Goal: Information Seeking & Learning: Learn about a topic

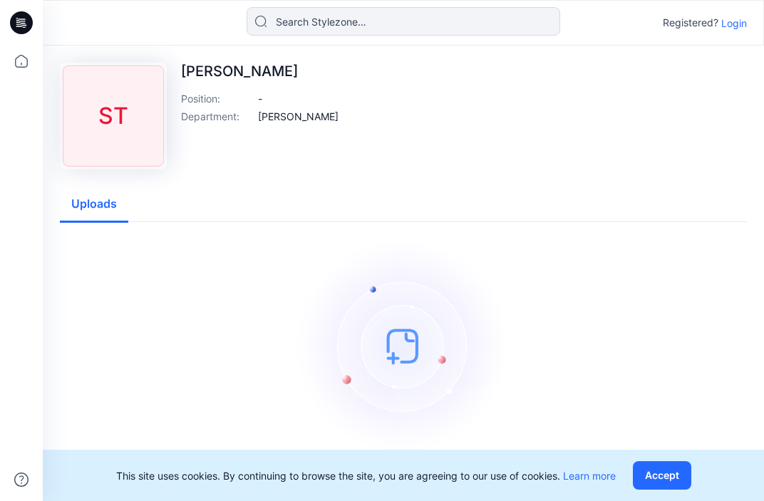
click at [674, 469] on button "Accept" at bounding box center [661, 476] width 58 height 28
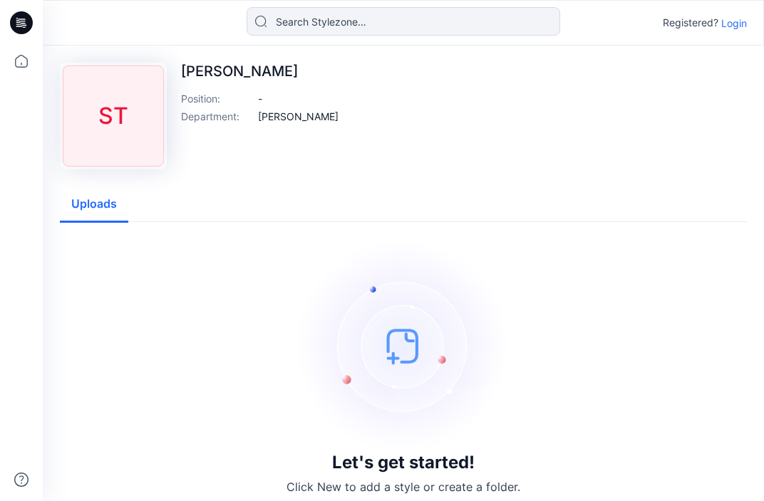
click at [90, 202] on button "Uploads" at bounding box center [94, 205] width 68 height 36
click at [741, 22] on p "Login" at bounding box center [734, 23] width 26 height 15
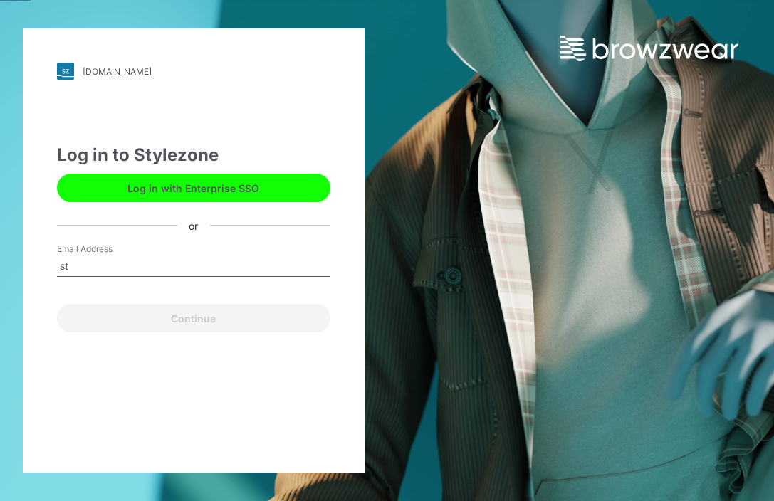
type input "[EMAIL_ADDRESS][DOMAIN_NAME]"
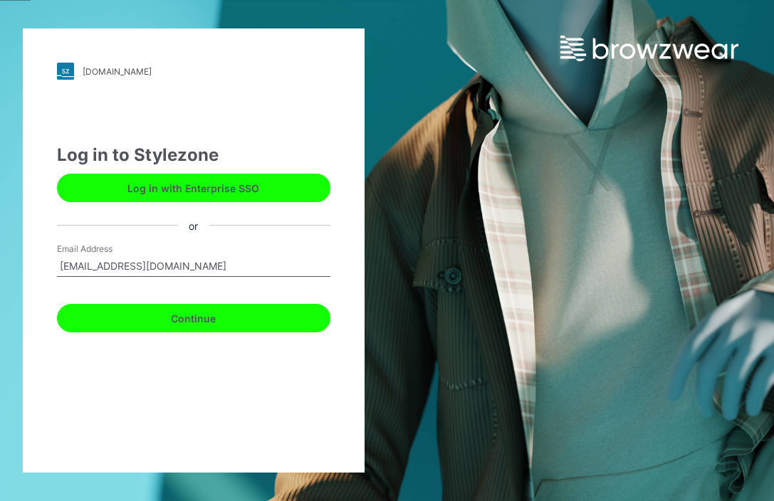
click at [57, 304] on button "Continue" at bounding box center [194, 318] width 274 height 28
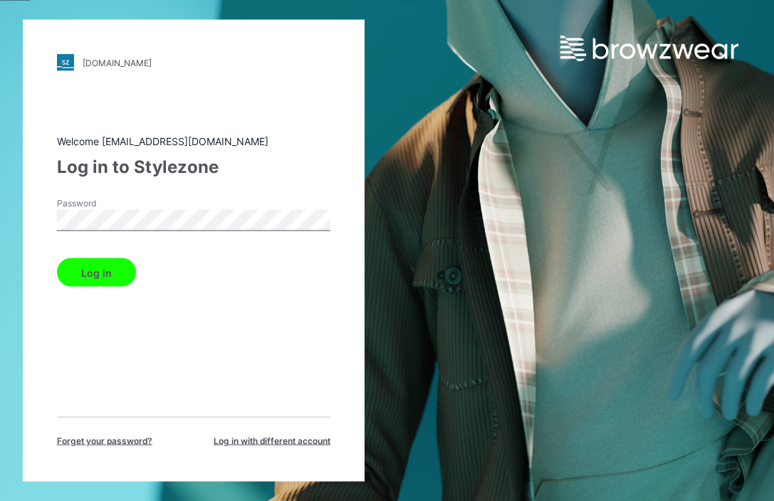
click at [90, 275] on button "Log in" at bounding box center [96, 273] width 79 height 28
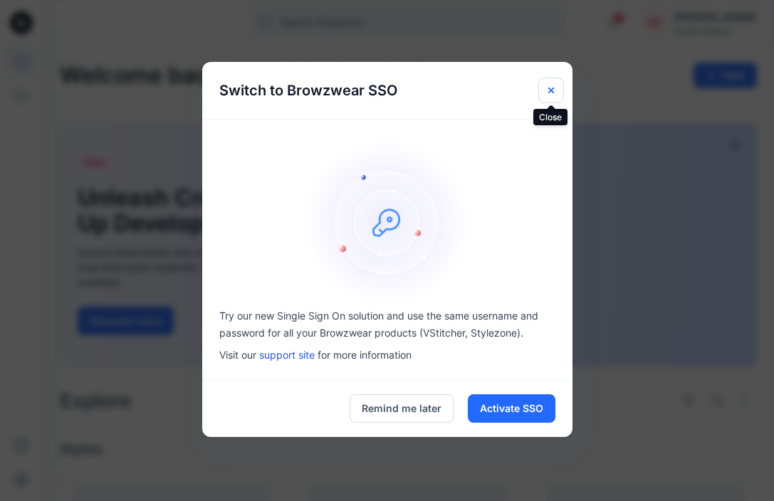
click at [552, 81] on button "Close" at bounding box center [551, 91] width 26 height 26
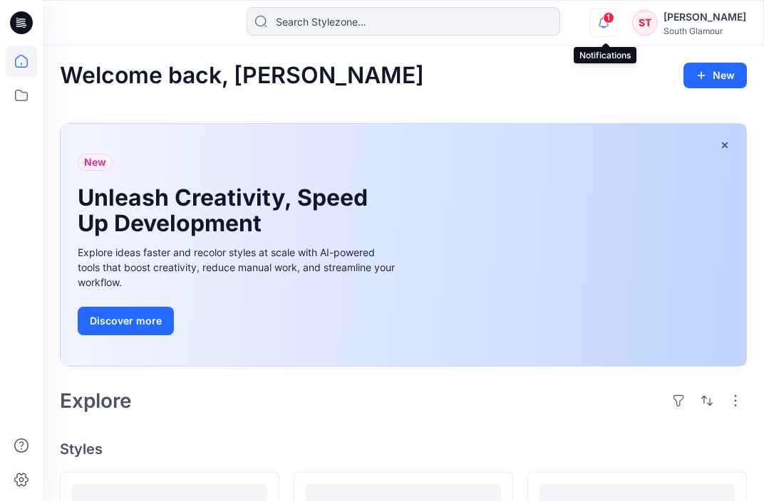
click at [603, 20] on icon "button" at bounding box center [603, 23] width 27 height 28
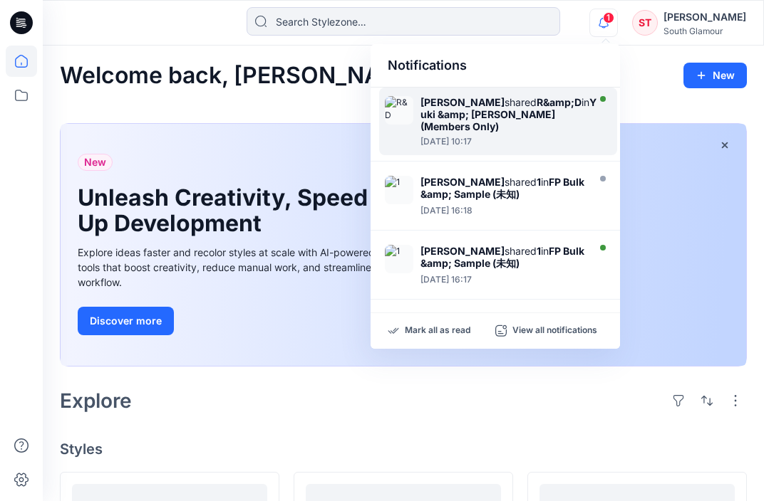
click at [467, 105] on div "[PERSON_NAME] shared R&amp;D in [PERSON_NAME] &amp; [PERSON_NAME] (Members Only)" at bounding box center [508, 114] width 177 height 36
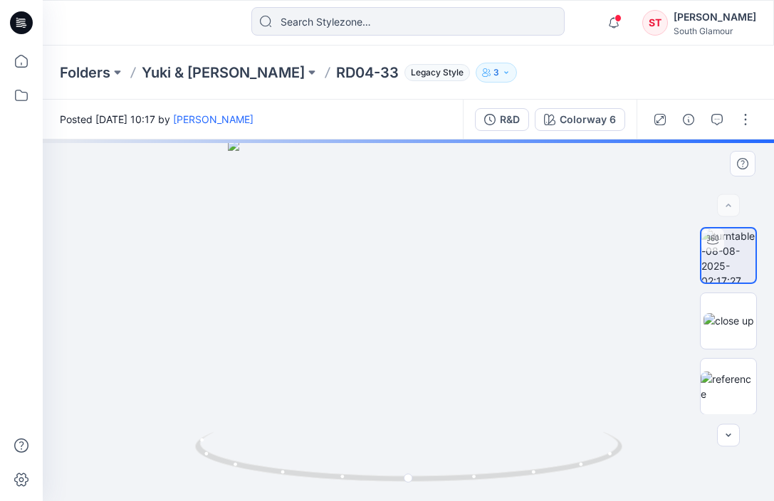
click at [391, 256] on div at bounding box center [408, 321] width 731 height 362
click at [736, 318] on img at bounding box center [729, 320] width 51 height 15
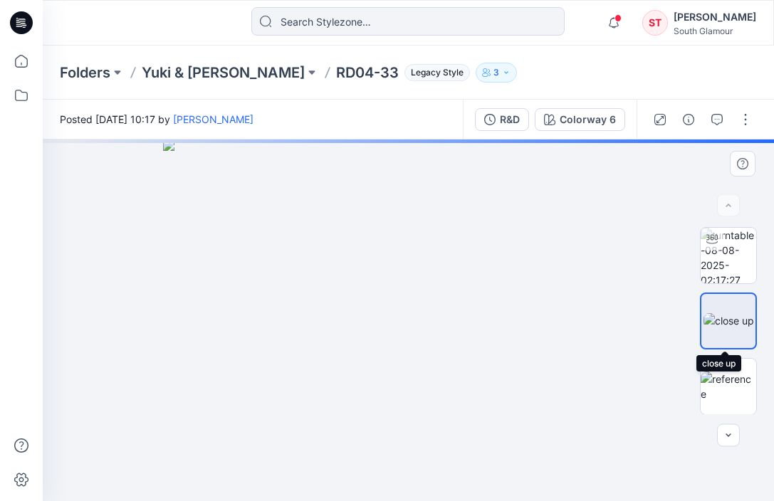
click at [726, 323] on img at bounding box center [729, 320] width 51 height 15
click at [711, 383] on img at bounding box center [729, 387] width 56 height 30
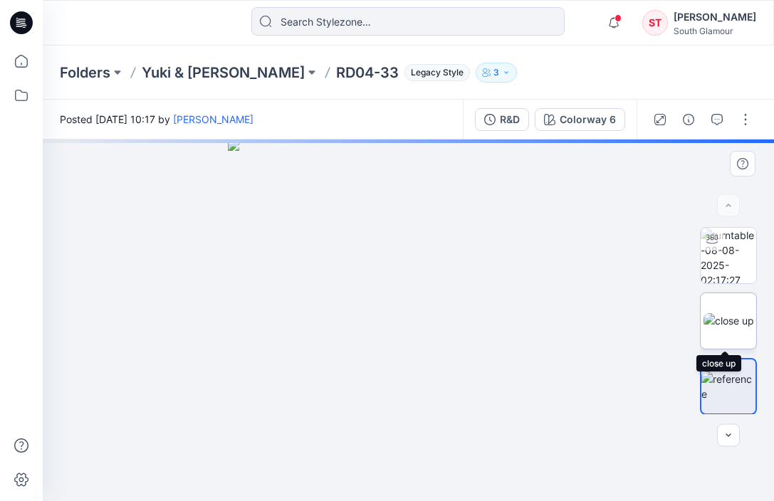
click at [719, 320] on img at bounding box center [729, 320] width 51 height 15
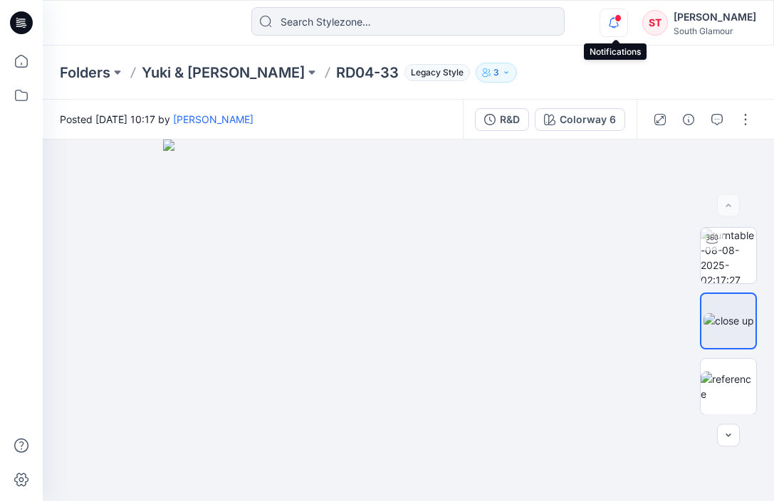
click at [611, 24] on icon "button" at bounding box center [613, 23] width 27 height 28
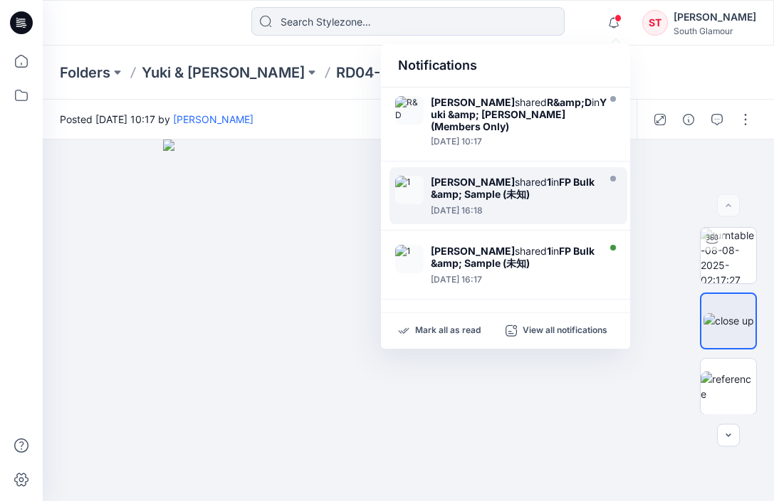
click at [429, 177] on div "[PERSON_NAME] shared 1 in FP Bulk &amp; Sample (未知) [DATE] 16:18" at bounding box center [509, 195] width 238 height 57
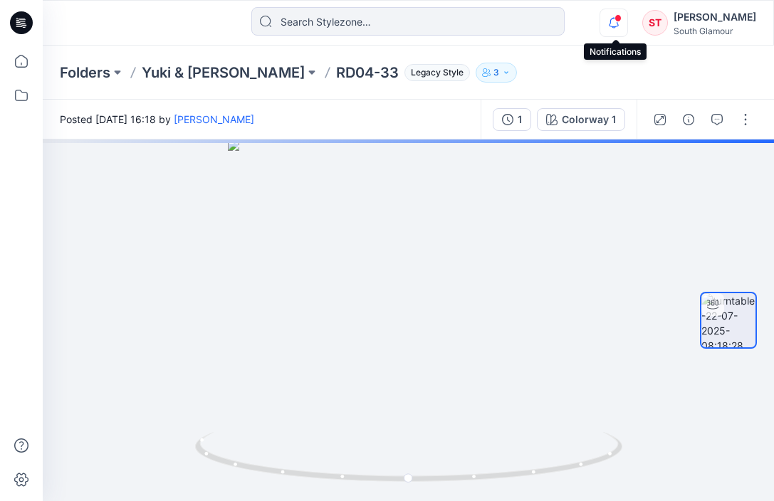
click at [627, 18] on icon "button" at bounding box center [613, 23] width 27 height 28
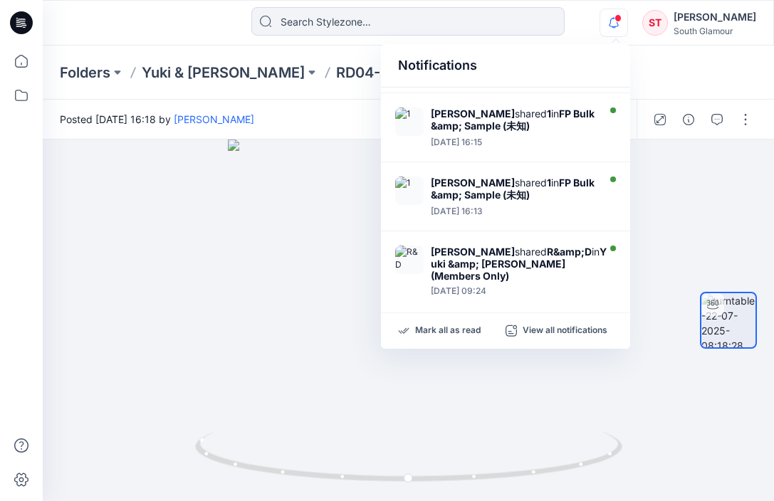
scroll to position [264, 0]
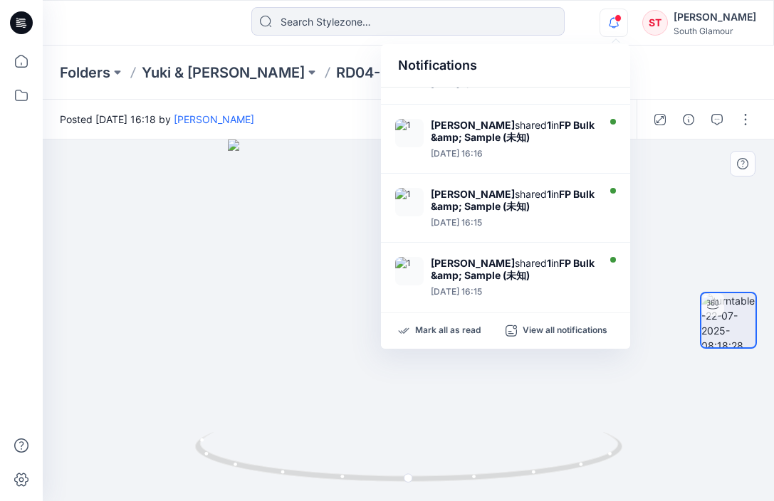
click at [239, 179] on div at bounding box center [408, 321] width 731 height 362
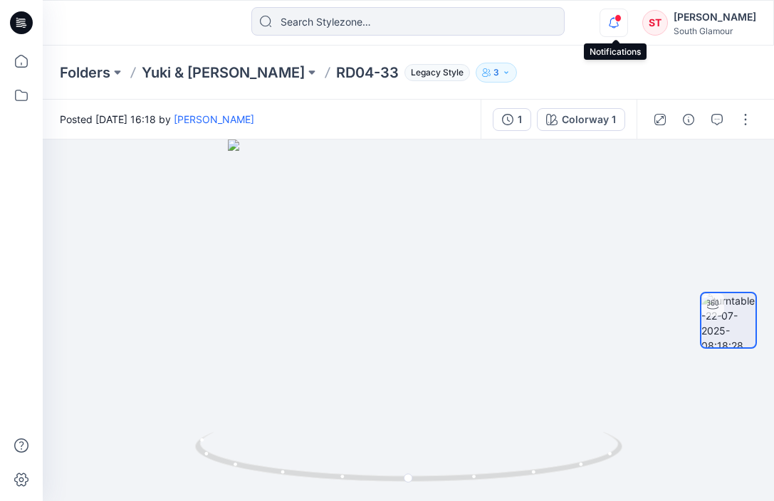
drag, startPoint x: 618, startPoint y: 14, endPoint x: 607, endPoint y: 33, distance: 22.4
click at [618, 14] on span at bounding box center [618, 18] width 7 height 8
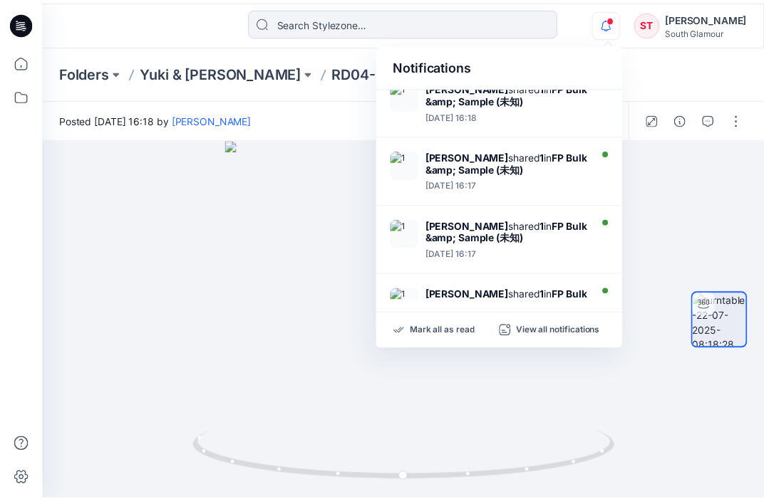
scroll to position [0, 0]
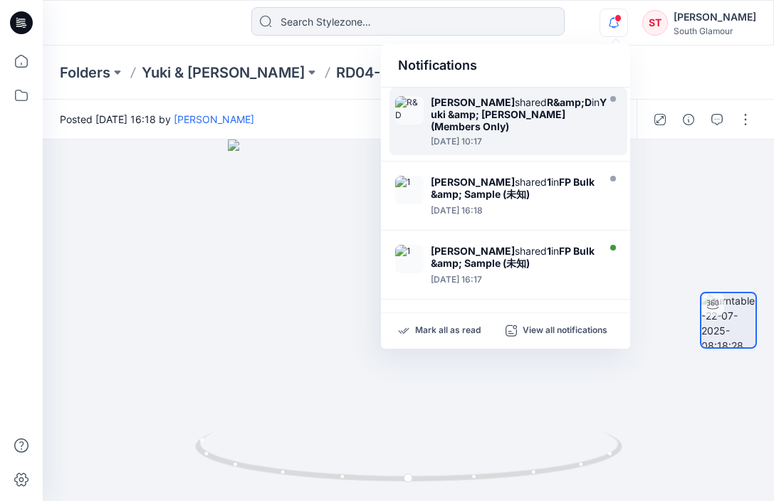
click at [471, 117] on strong "Yuki &amp; [PERSON_NAME] (Members Only)" at bounding box center [519, 114] width 176 height 36
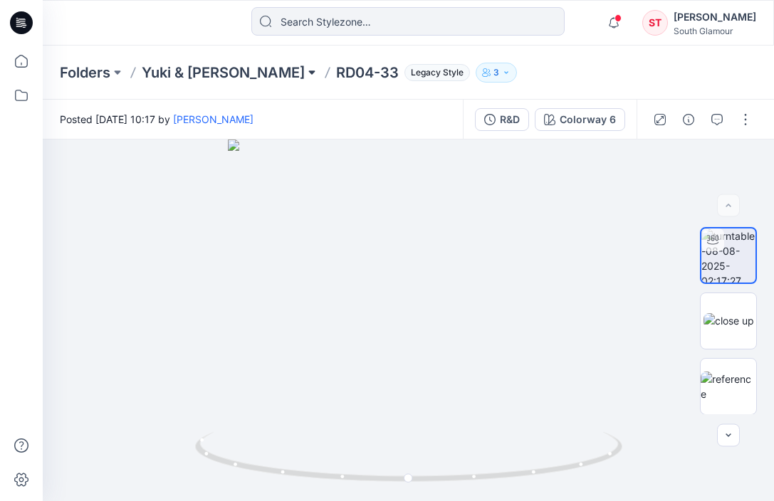
click at [305, 68] on button at bounding box center [312, 73] width 14 height 20
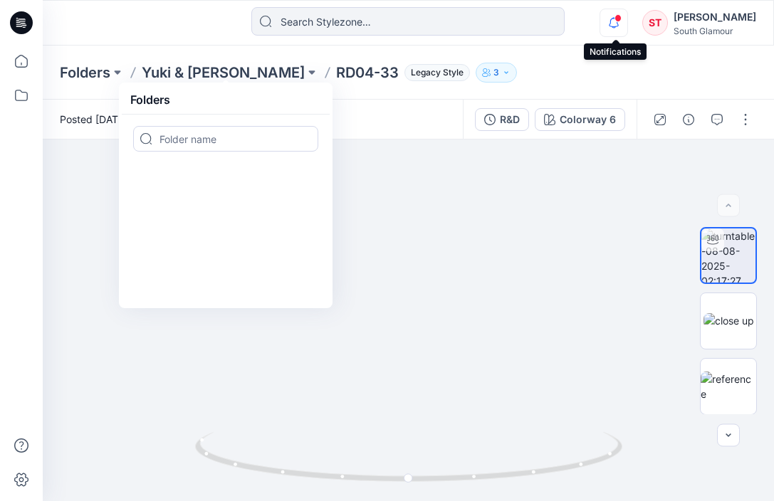
click at [624, 18] on icon "button" at bounding box center [613, 23] width 27 height 28
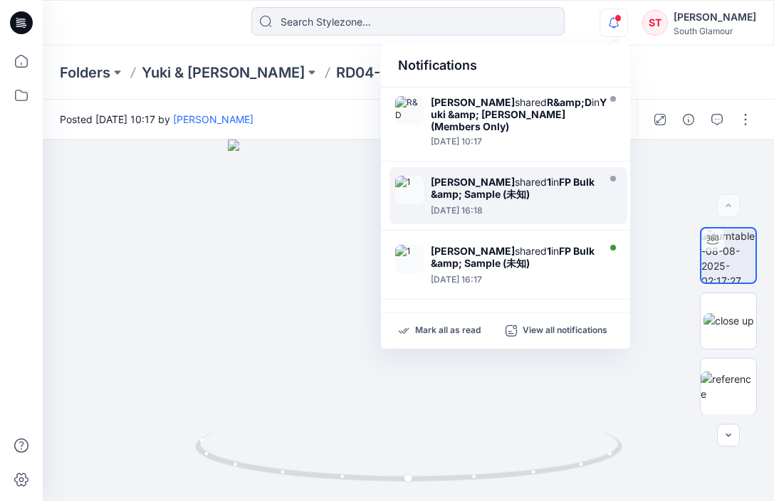
click at [470, 176] on strong "[PERSON_NAME]" at bounding box center [473, 182] width 84 height 12
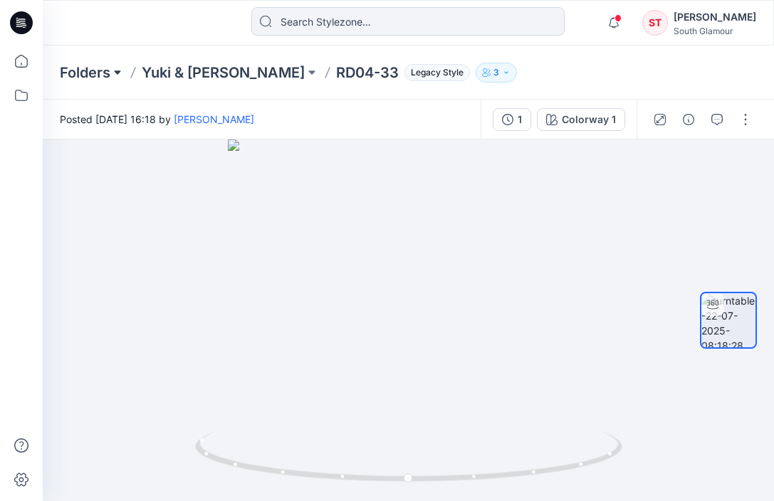
click at [118, 73] on button at bounding box center [117, 73] width 14 height 20
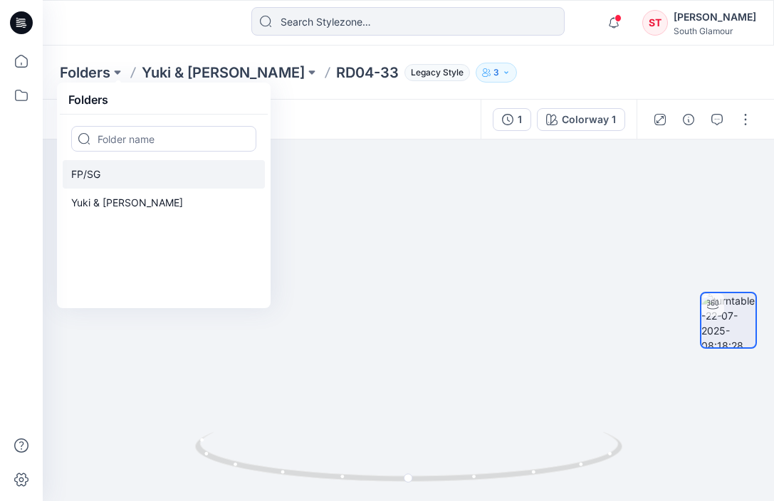
click at [88, 179] on p "FP/SG" at bounding box center [85, 174] width 29 height 17
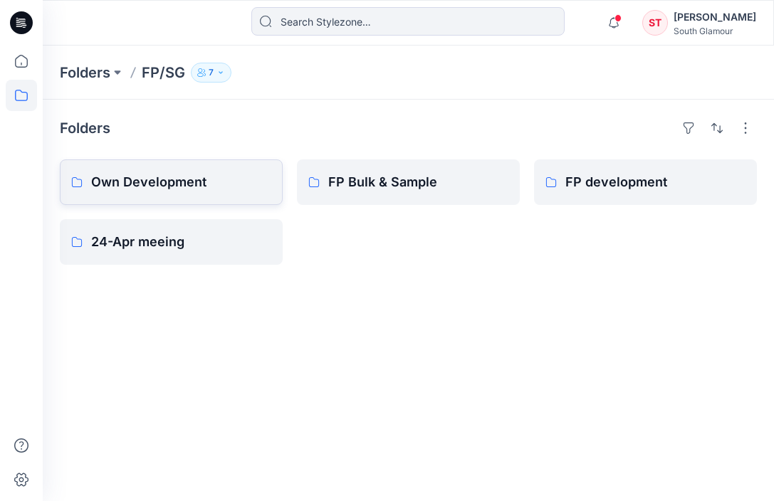
click at [145, 173] on p "Own Development" at bounding box center [181, 182] width 180 height 20
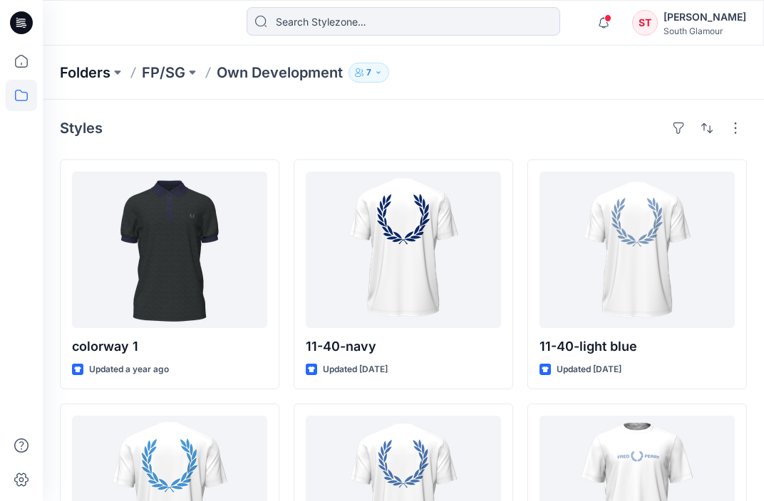
click at [94, 70] on p "Folders" at bounding box center [85, 73] width 51 height 20
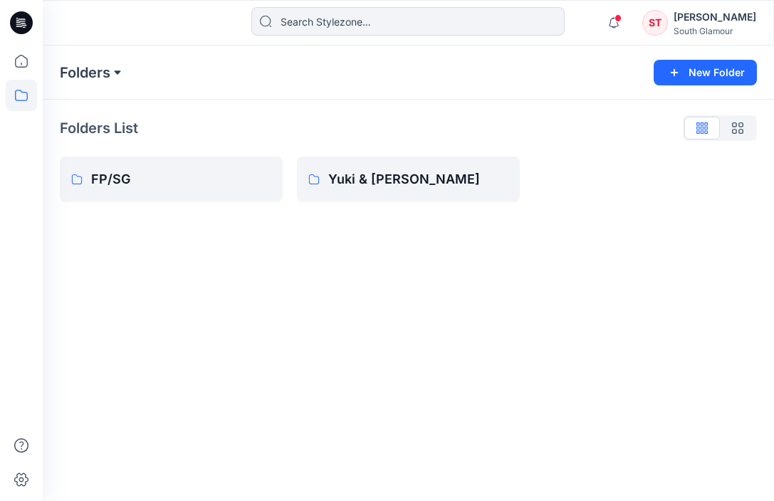
click at [120, 69] on button at bounding box center [117, 73] width 14 height 20
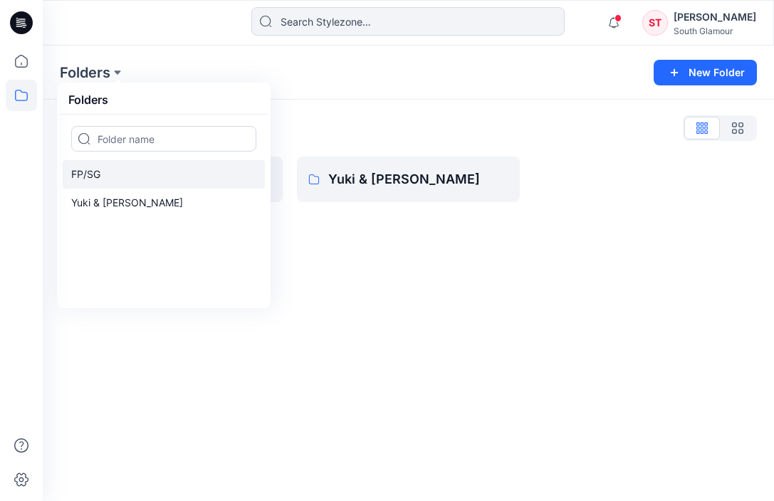
click at [78, 175] on p "FP/SG" at bounding box center [85, 174] width 29 height 17
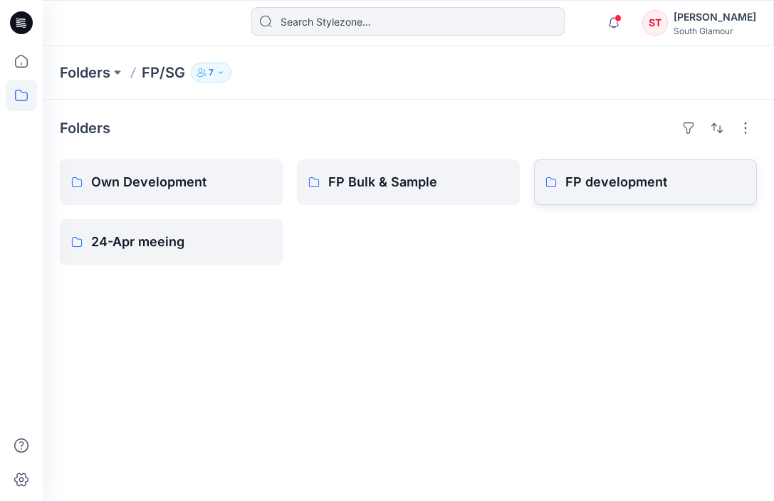
click at [585, 176] on p "FP development" at bounding box center [656, 182] width 180 height 20
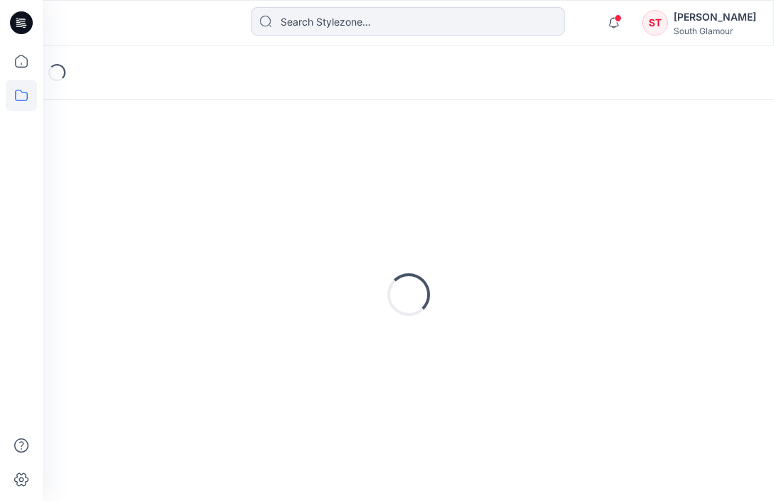
click at [585, 176] on div "Loading..." at bounding box center [408, 295] width 697 height 356
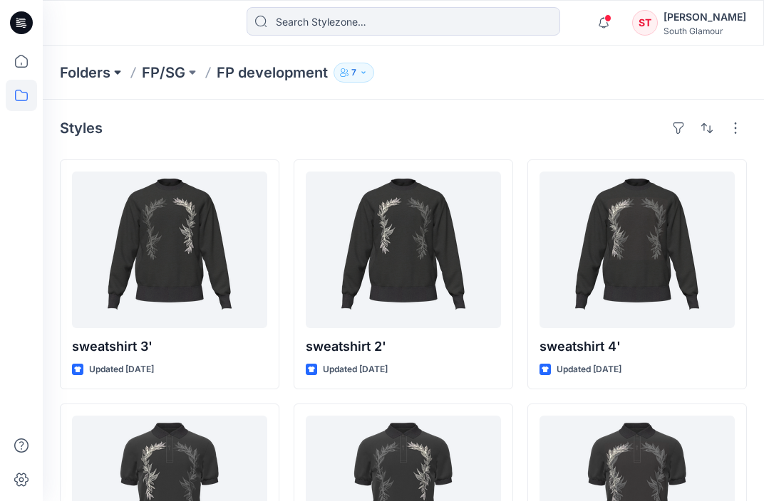
click at [117, 73] on button at bounding box center [117, 73] width 14 height 20
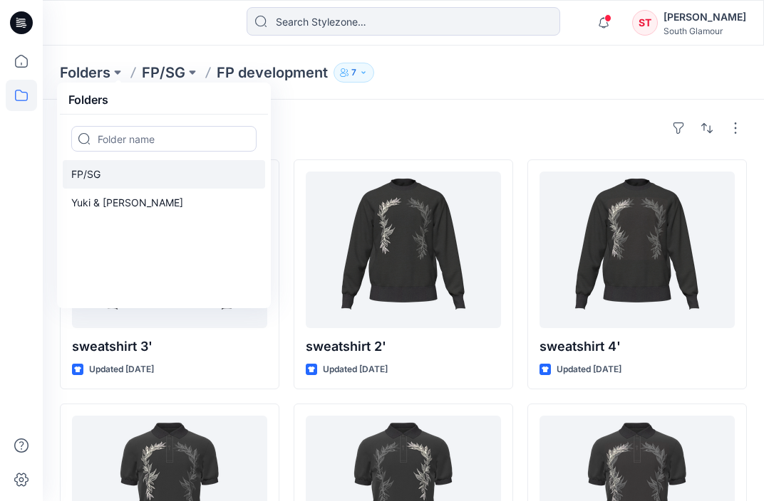
click at [92, 175] on p "FP/SG" at bounding box center [85, 174] width 29 height 17
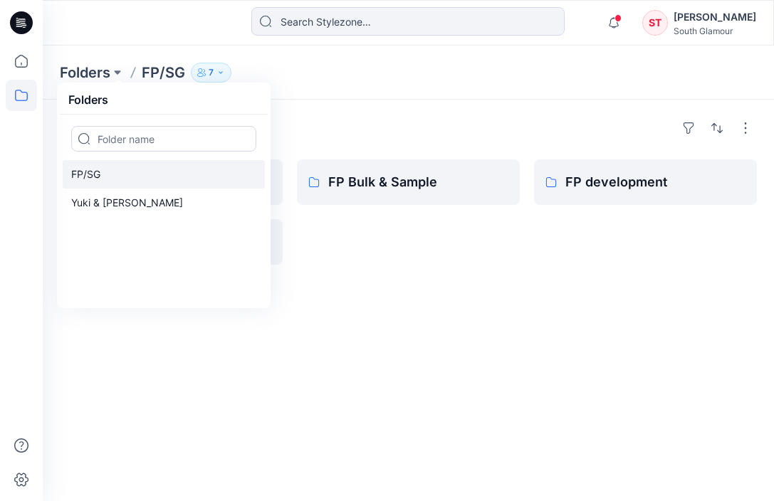
click at [98, 175] on p "FP/SG" at bounding box center [85, 174] width 29 height 17
click at [90, 170] on p "FP/SG" at bounding box center [85, 174] width 29 height 17
click at [371, 223] on div "FP Bulk & Sample" at bounding box center [408, 212] width 223 height 105
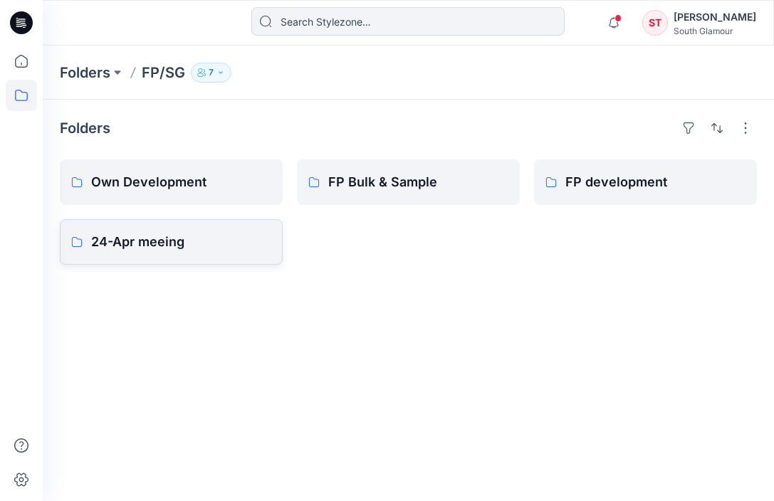
click at [115, 239] on p "24-Apr meeing" at bounding box center [181, 242] width 180 height 20
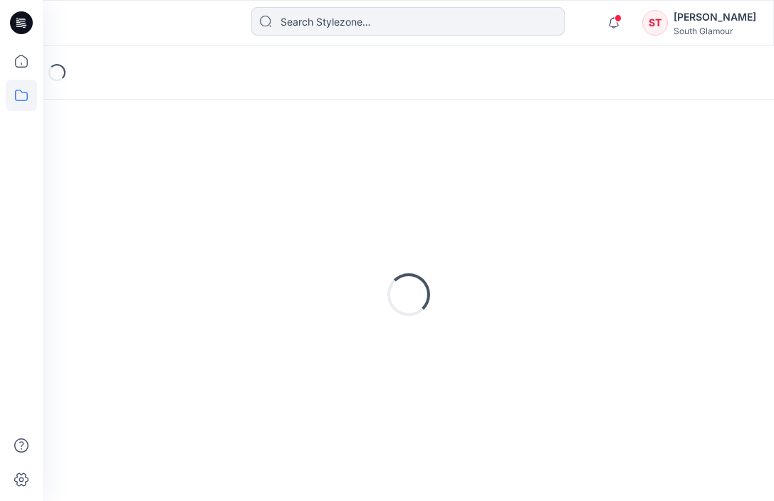
click at [115, 239] on div "Loading..." at bounding box center [408, 295] width 697 height 356
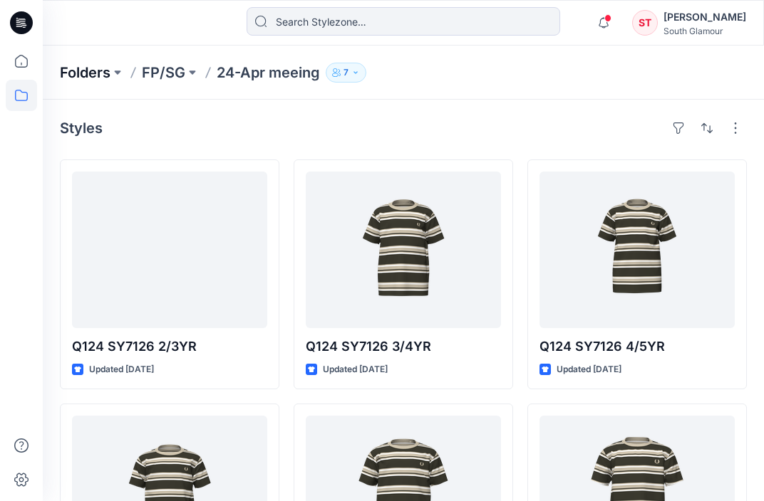
click at [90, 71] on p "Folders" at bounding box center [85, 73] width 51 height 20
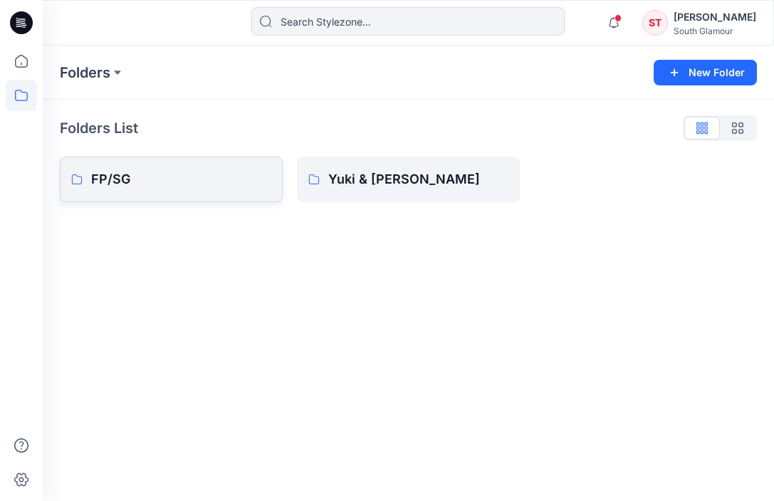
click at [184, 187] on p "FP/SG" at bounding box center [181, 180] width 180 height 20
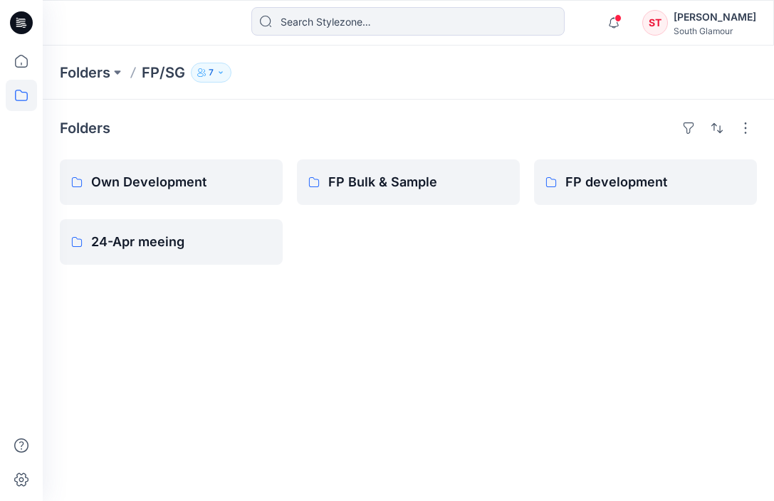
click at [184, 187] on p "Own Development" at bounding box center [181, 182] width 180 height 20
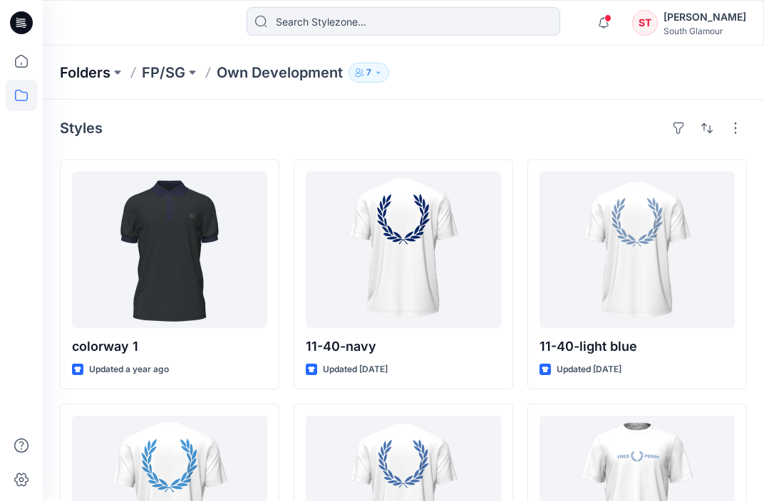
click at [99, 67] on p "Folders" at bounding box center [85, 73] width 51 height 20
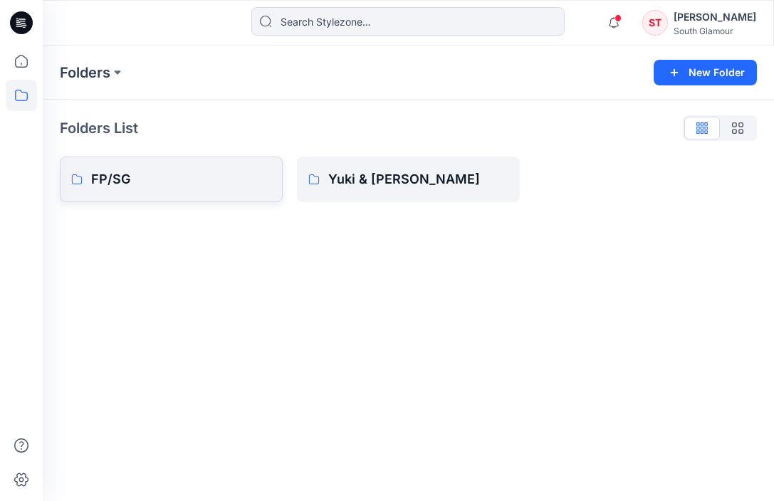
click at [125, 174] on p "FP/SG" at bounding box center [181, 180] width 180 height 20
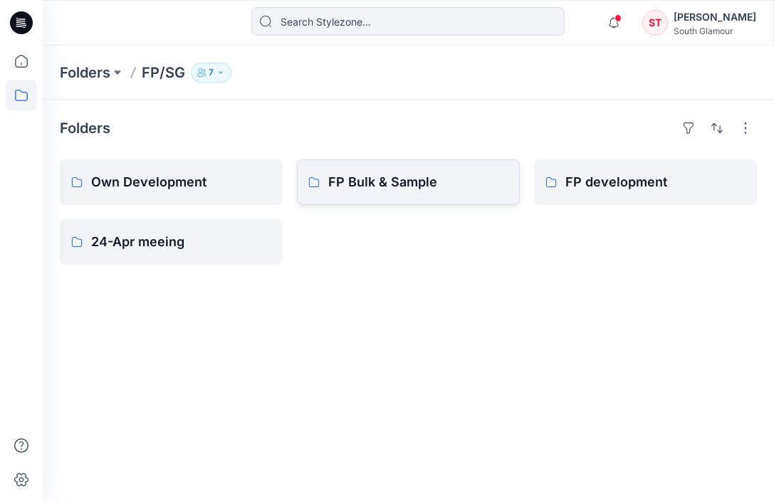
click at [379, 182] on p "FP Bulk & Sample" at bounding box center [418, 182] width 180 height 20
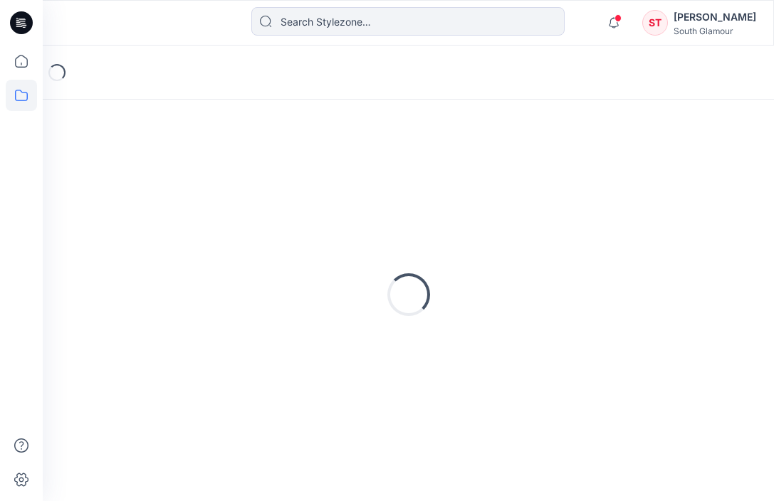
click at [379, 181] on div "Loading..." at bounding box center [408, 295] width 697 height 356
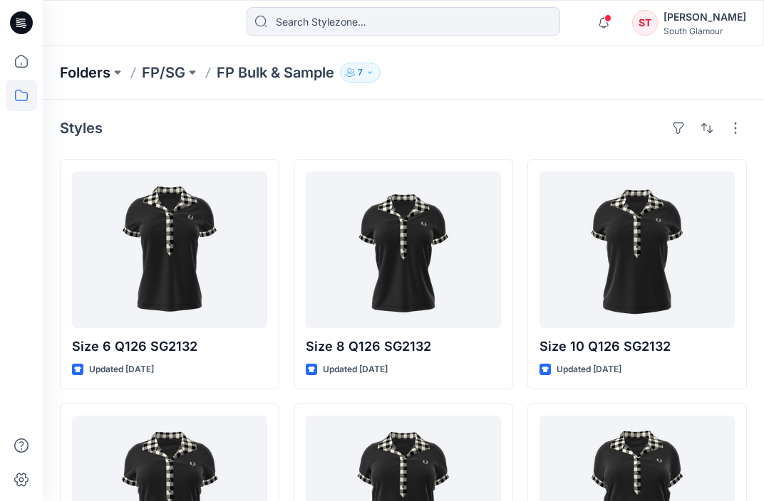
click at [107, 70] on p "Folders" at bounding box center [85, 73] width 51 height 20
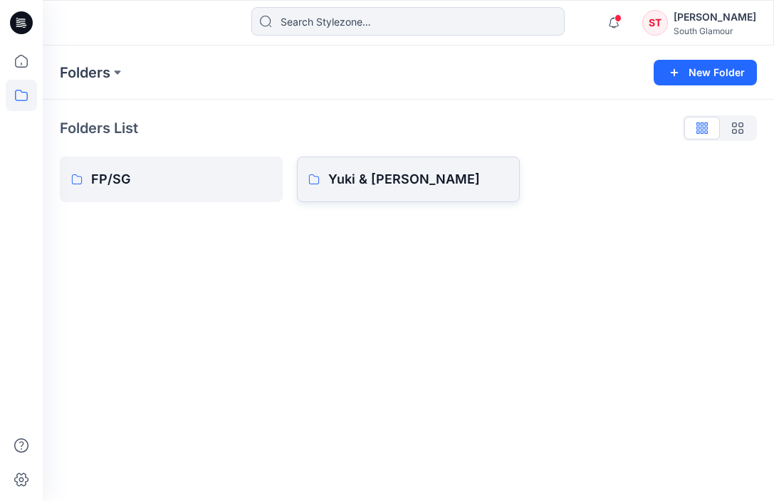
click at [407, 180] on p "Yuki & [PERSON_NAME]" at bounding box center [418, 180] width 180 height 20
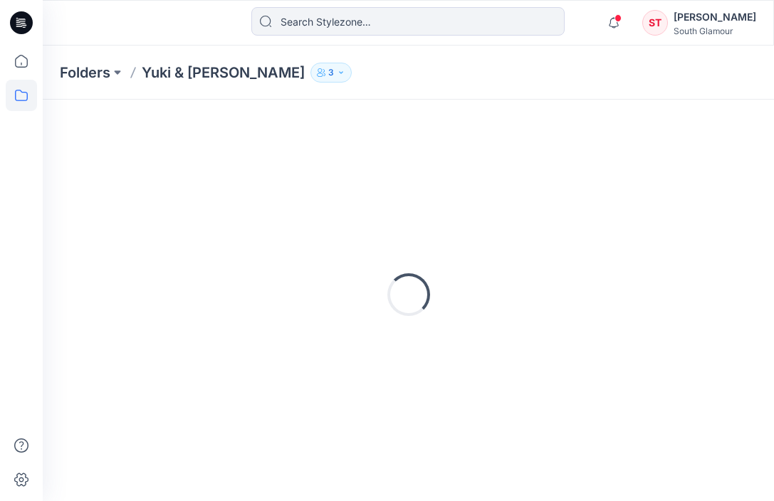
click at [407, 180] on div "Loading..." at bounding box center [408, 295] width 697 height 356
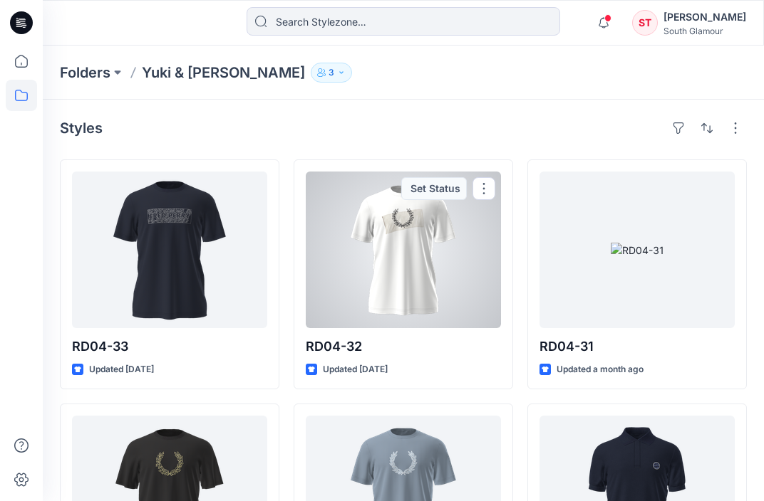
drag, startPoint x: 405, startPoint y: 242, endPoint x: 396, endPoint y: 251, distance: 12.6
click at [406, 243] on div at bounding box center [403, 250] width 195 height 157
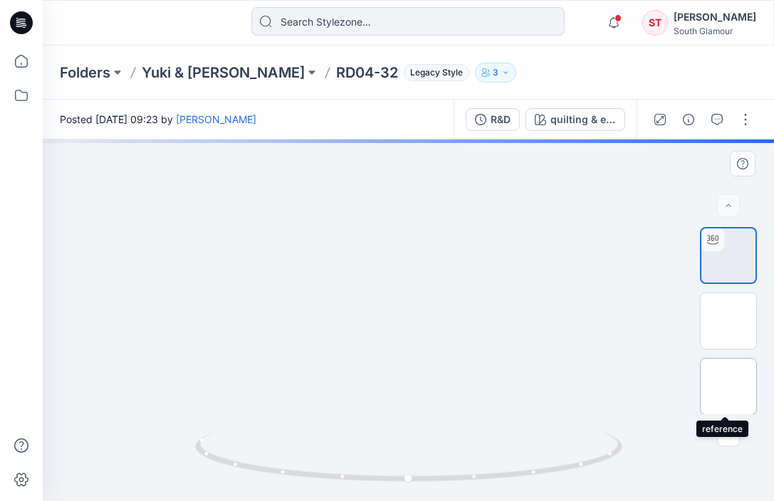
click at [729, 387] on img at bounding box center [729, 387] width 0 height 0
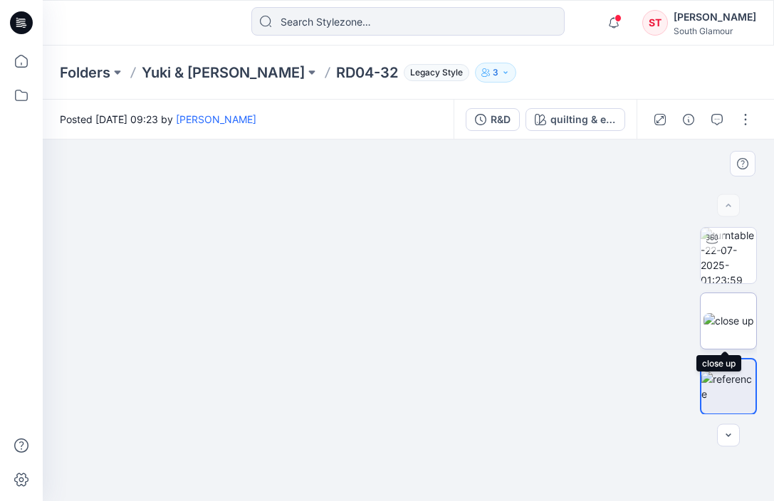
click at [727, 313] on img at bounding box center [729, 320] width 51 height 15
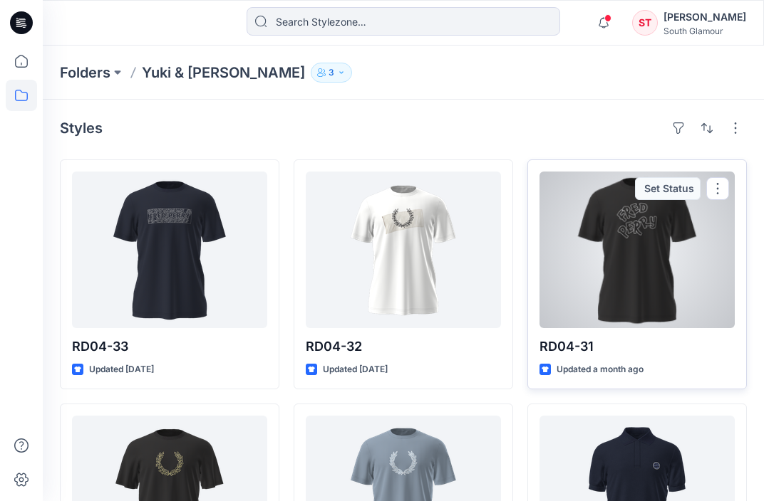
click at [647, 239] on div at bounding box center [636, 250] width 195 height 157
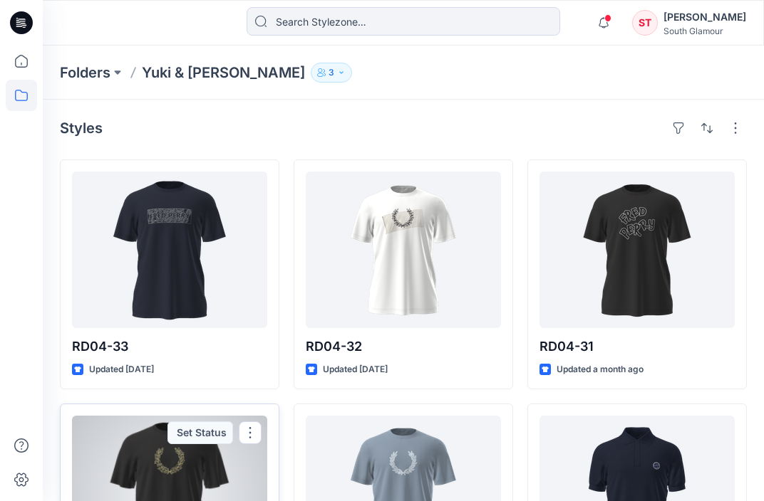
click at [181, 464] on div at bounding box center [169, 494] width 195 height 157
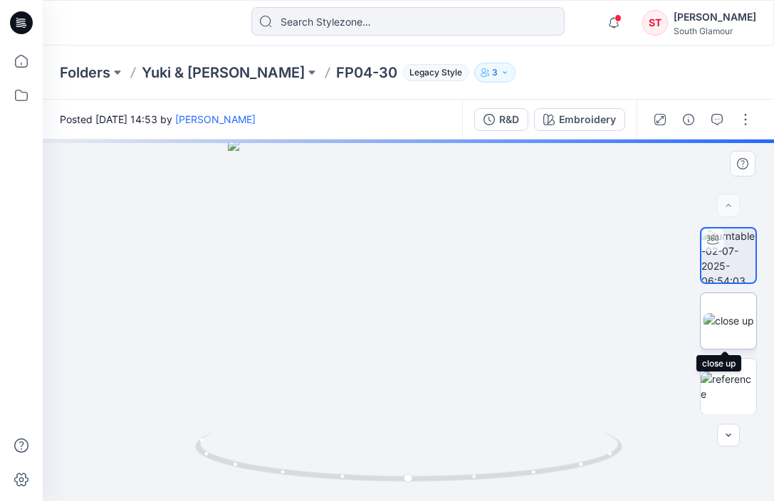
click at [723, 328] on img at bounding box center [729, 320] width 51 height 15
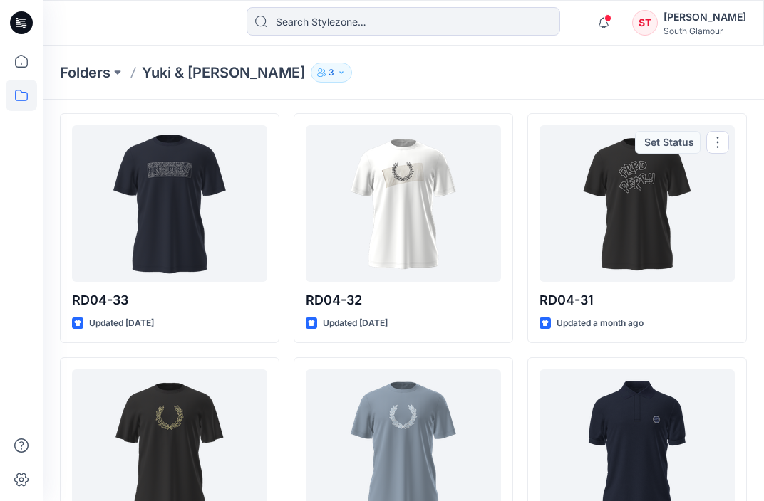
scroll to position [71, 0]
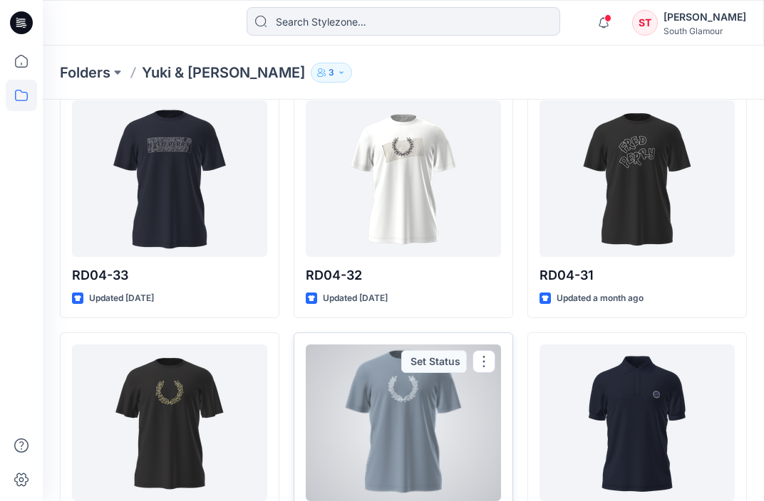
click at [437, 398] on div at bounding box center [403, 423] width 195 height 157
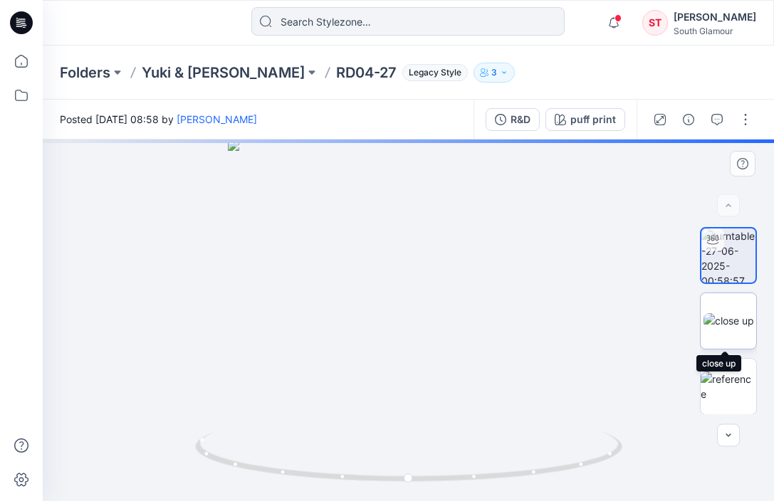
click at [722, 314] on img at bounding box center [729, 320] width 51 height 15
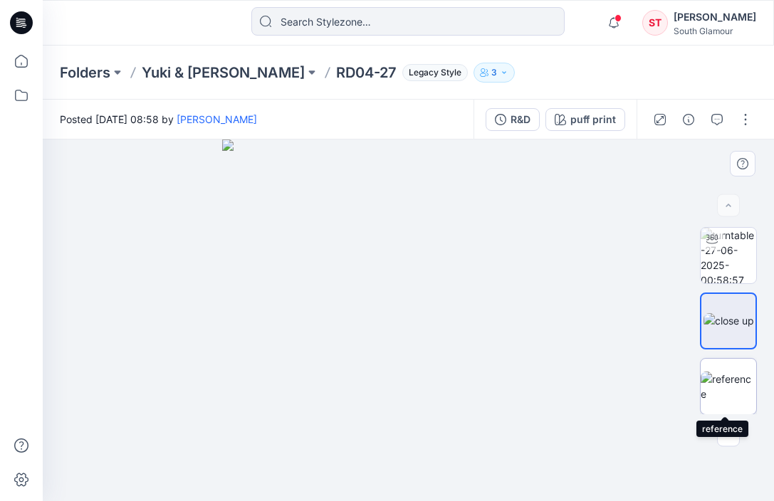
click at [714, 381] on img at bounding box center [729, 387] width 56 height 30
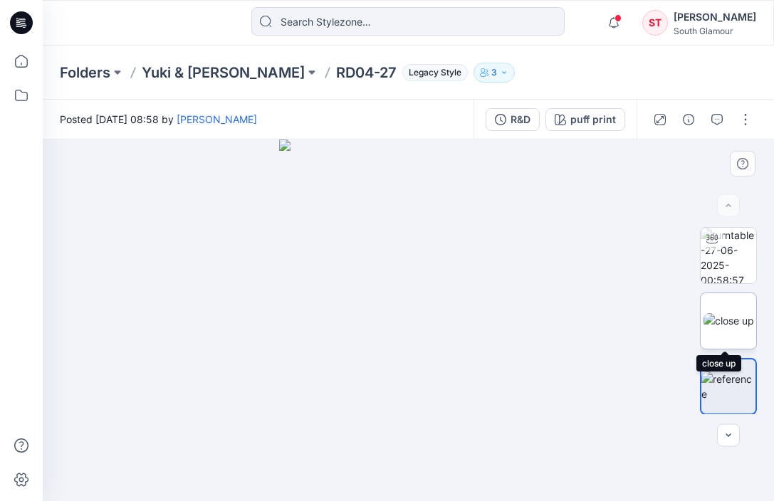
click at [722, 313] on img at bounding box center [729, 320] width 51 height 15
